Goal: Information Seeking & Learning: Learn about a topic

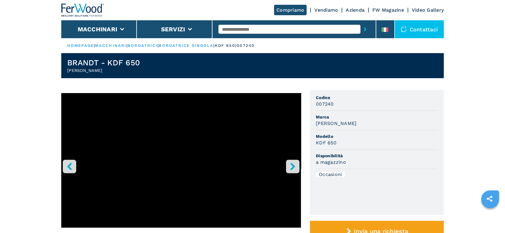
click at [290, 166] on icon "right-button" at bounding box center [292, 166] width 7 height 7
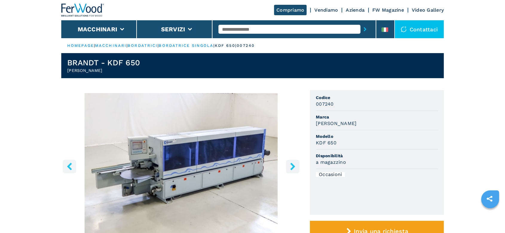
click at [290, 166] on icon "right-button" at bounding box center [292, 166] width 7 height 7
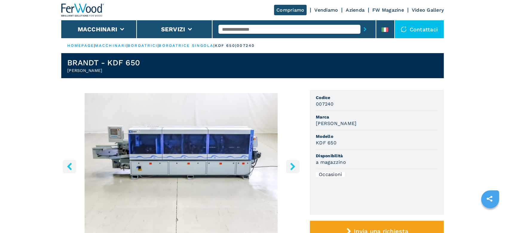
click at [290, 166] on icon "right-button" at bounding box center [292, 166] width 7 height 7
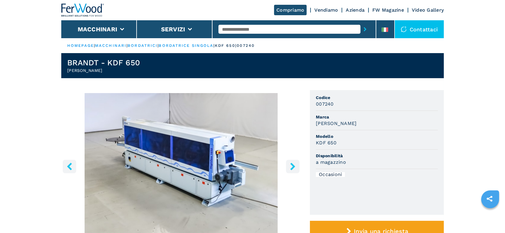
click at [290, 166] on icon "right-button" at bounding box center [292, 166] width 7 height 7
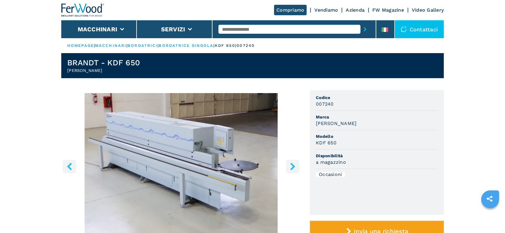
click at [290, 166] on icon "right-button" at bounding box center [292, 166] width 7 height 7
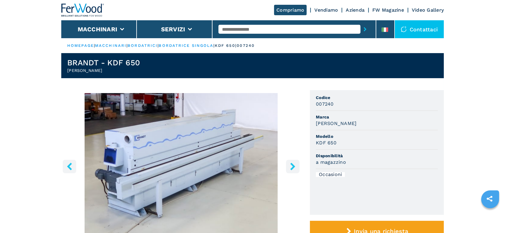
click at [290, 166] on icon "right-button" at bounding box center [292, 166] width 7 height 7
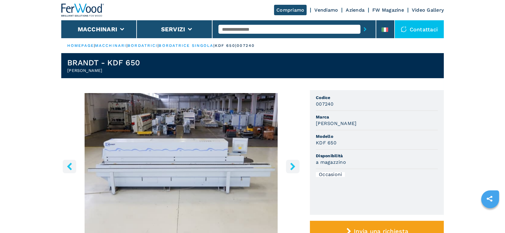
click at [290, 166] on icon "right-button" at bounding box center [292, 166] width 7 height 7
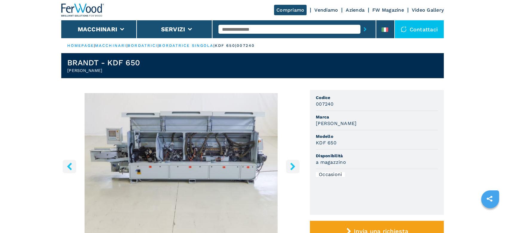
click at [290, 166] on icon "right-button" at bounding box center [292, 166] width 7 height 7
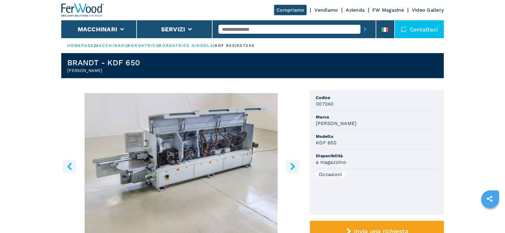
click at [290, 166] on icon "right-button" at bounding box center [292, 166] width 7 height 7
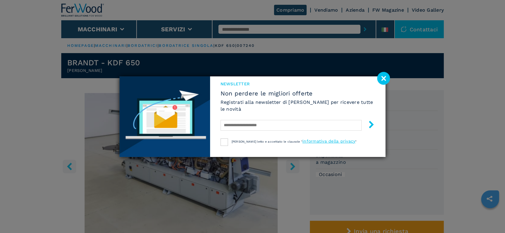
click at [384, 77] on image at bounding box center [383, 78] width 13 height 13
